Goal: Task Accomplishment & Management: Use online tool/utility

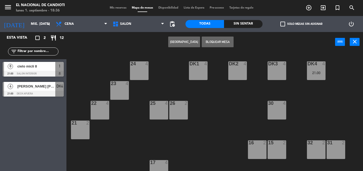
scroll to position [67, 0]
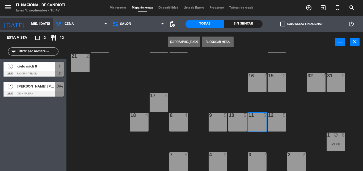
click at [44, 26] on input "mié. [DATE]" at bounding box center [50, 23] width 45 height 9
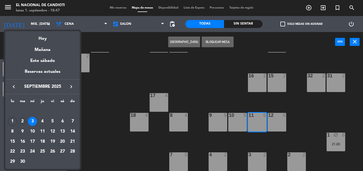
click at [21, 120] on div "2" at bounding box center [22, 121] width 9 height 9
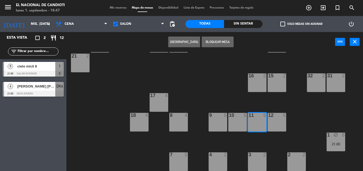
type input "[DATE] sep."
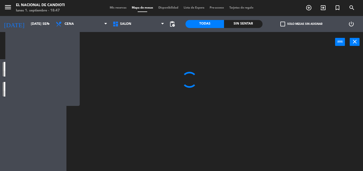
scroll to position [0, 0]
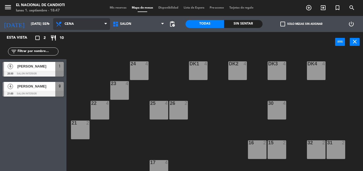
click at [78, 25] on span "Cena" at bounding box center [81, 24] width 57 height 12
click at [83, 47] on ng-component "menu El Nacional de Candioti lunes 1. septiembre - 18:47 Mis reservas Mapa de m…" at bounding box center [181, 85] width 363 height 171
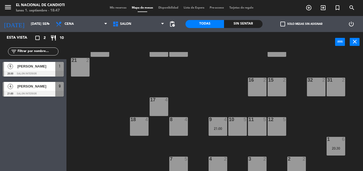
scroll to position [67, 0]
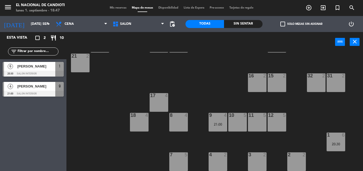
click at [241, 125] on div "10 5" at bounding box center [238, 122] width 19 height 19
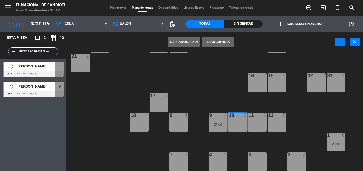
click at [176, 41] on button "[GEOGRAPHIC_DATA]" at bounding box center [184, 41] width 32 height 11
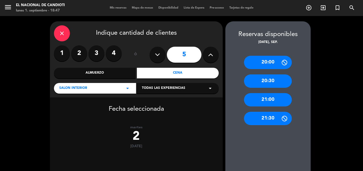
click at [267, 99] on div "21:00" at bounding box center [268, 99] width 48 height 13
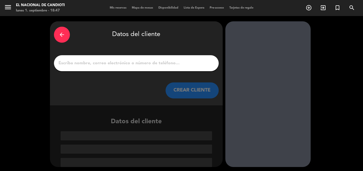
click at [91, 64] on input "1" at bounding box center [136, 62] width 157 height 7
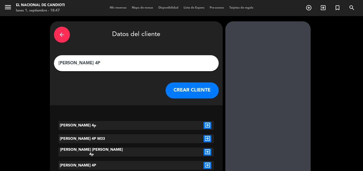
type input "[PERSON_NAME] 4P"
click at [201, 87] on button "CREAR CLIENTE" at bounding box center [192, 90] width 53 height 16
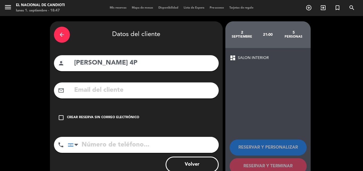
click at [59, 115] on icon "check_box_outline_blank" at bounding box center [61, 117] width 6 height 6
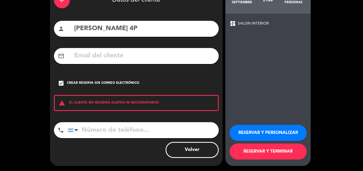
scroll to position [35, 0]
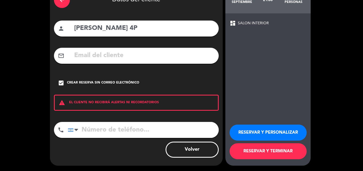
click at [277, 149] on button "RESERVAR Y TERMINAR" at bounding box center [268, 151] width 77 height 16
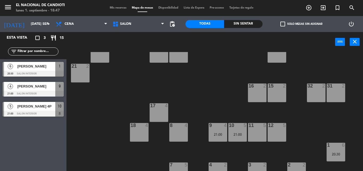
scroll to position [67, 0]
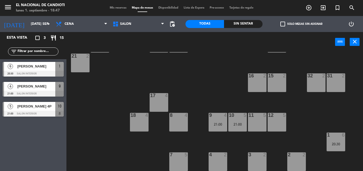
click at [190, 84] on div "24 4 DK1 4 DK2 4 DK3 4 DK4 4 23 4 22 4 25 4 26 2 30 4 21 2 16 2 15 2 32 2 31 2 …" at bounding box center [216, 111] width 293 height 119
click at [47, 25] on icon "arrow_drop_down" at bounding box center [48, 24] width 6 height 6
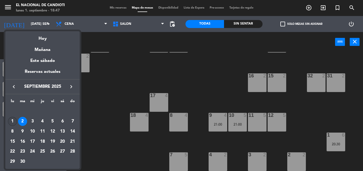
click at [11, 122] on div "1" at bounding box center [12, 121] width 9 height 9
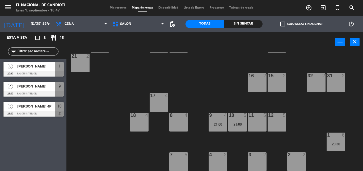
type input "lun. [DATE]"
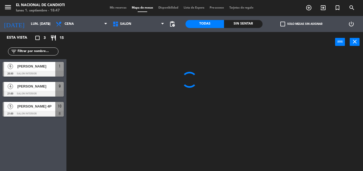
scroll to position [0, 0]
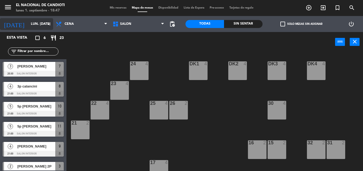
click at [47, 23] on icon "arrow_drop_down" at bounding box center [48, 24] width 6 height 6
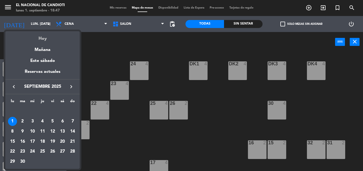
click at [43, 35] on div "Hoy" at bounding box center [42, 36] width 75 height 11
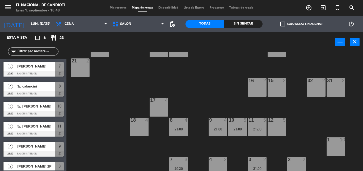
scroll to position [67, 0]
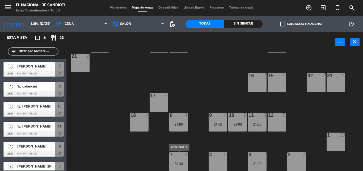
click at [183, 154] on div at bounding box center [178, 154] width 9 height 5
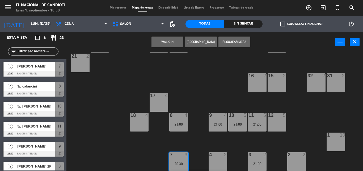
scroll to position [86, 0]
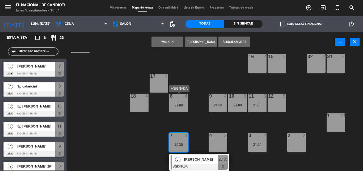
click at [178, 101] on div "8 4 21:00" at bounding box center [178, 102] width 19 height 19
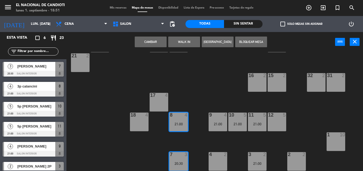
scroll to position [67, 0]
click at [176, 121] on div "8 4 21:00" at bounding box center [178, 121] width 19 height 19
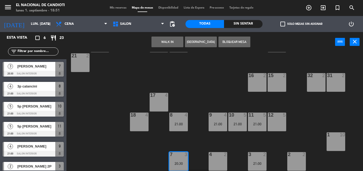
scroll to position [86, 0]
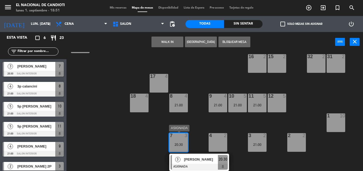
click at [180, 143] on div "20:30" at bounding box center [178, 144] width 19 height 4
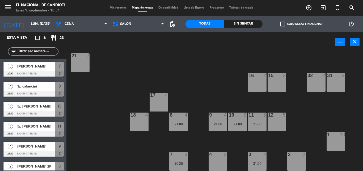
click at [180, 145] on div "24 4 DK1 4 DK2 4 DK3 4 DK4 4 23 4 22 4 25 4 26 2 30 4 21 2 16 2 15 2 32 2 31 2 …" at bounding box center [216, 111] width 293 height 119
click at [181, 159] on div "7 3 20:30" at bounding box center [178, 161] width 19 height 19
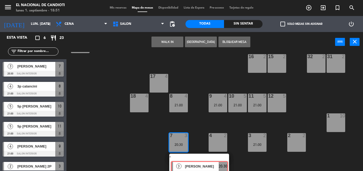
click at [184, 159] on div "3 [PERSON_NAME] ASIGNADA 20:30" at bounding box center [199, 162] width 68 height 19
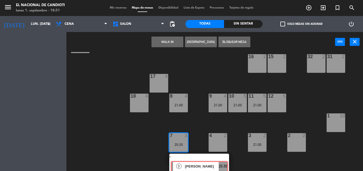
scroll to position [67, 0]
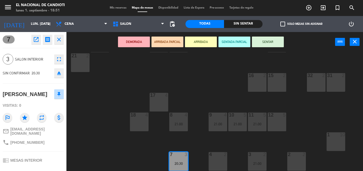
click at [176, 161] on div "20:30" at bounding box center [178, 163] width 19 height 4
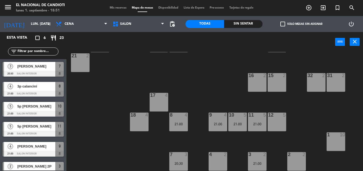
click at [175, 125] on div "21:00" at bounding box center [178, 124] width 19 height 4
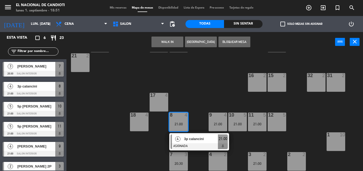
click at [273, 117] on div "12 5" at bounding box center [277, 114] width 19 height 5
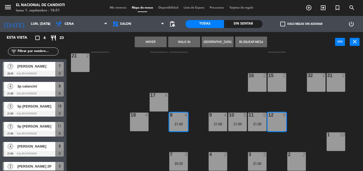
click at [156, 44] on button "Mover" at bounding box center [151, 41] width 32 height 11
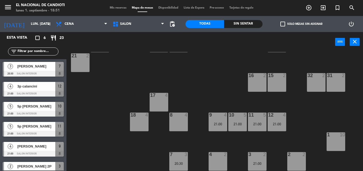
scroll to position [67, 0]
click at [216, 120] on div "9 4 21:00" at bounding box center [218, 122] width 19 height 19
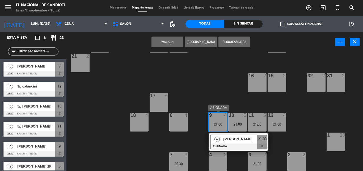
click at [221, 120] on div "9 4 21:00" at bounding box center [218, 122] width 19 height 19
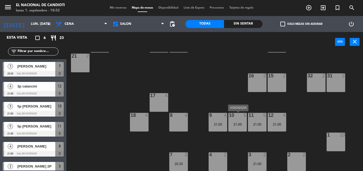
click at [233, 120] on div "10 5 21:00" at bounding box center [238, 122] width 19 height 19
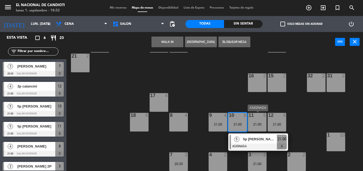
click at [259, 119] on div "11 5 21:00" at bounding box center [257, 122] width 19 height 19
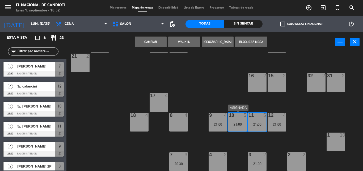
click at [238, 122] on div "21:00" at bounding box center [238, 124] width 19 height 4
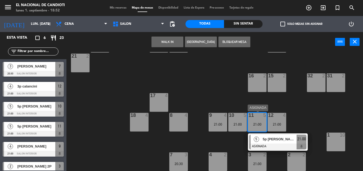
click at [254, 119] on div "11 5 21:00" at bounding box center [257, 122] width 19 height 19
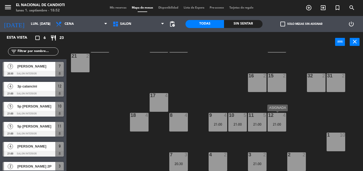
click at [274, 115] on div at bounding box center [277, 115] width 9 height 5
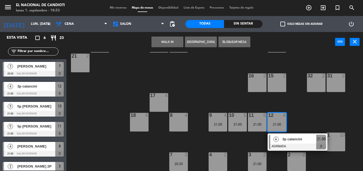
click at [218, 142] on div "24 4 DK1 4 DK2 4 DK3 4 DK4 4 23 4 22 4 25 4 26 2 30 4 21 2 16 2 15 2 32 2 31 2 …" at bounding box center [216, 111] width 293 height 119
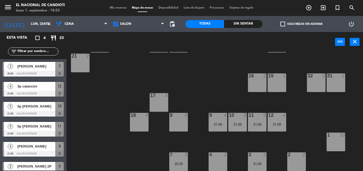
click at [172, 162] on div "20:30" at bounding box center [178, 164] width 19 height 4
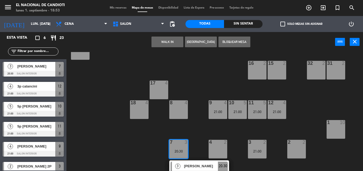
scroll to position [86, 0]
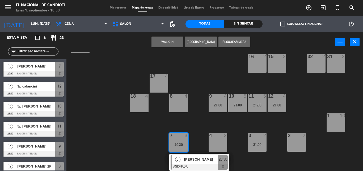
click at [208, 141] on div "24 4 DK1 4 DK2 4 DK3 4 DK4 4 23 4 22 4 25 4 26 2 30 4 21 2 16 2 15 2 32 2 31 2 …" at bounding box center [216, 111] width 293 height 119
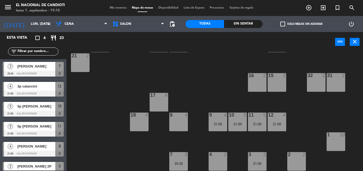
click at [242, 141] on div "24 4 DK1 4 DK2 4 DK3 4 DK4 4 23 4 22 4 25 4 26 2 30 4 21 2 16 2 15 2 32 2 31 2 …" at bounding box center [216, 111] width 293 height 119
